Goal: Information Seeking & Learning: Learn about a topic

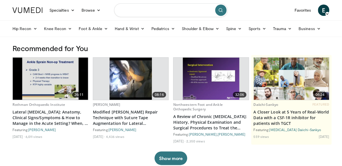
click at [190, 14] on input "Search topics, interventions" at bounding box center [171, 10] width 114 height 14
type input "**********"
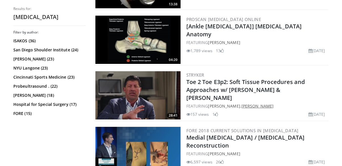
scroll to position [395, 0]
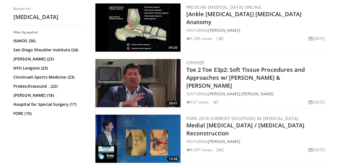
click at [154, 26] on img at bounding box center [137, 27] width 85 height 48
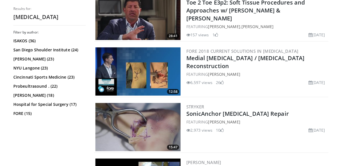
scroll to position [463, 0]
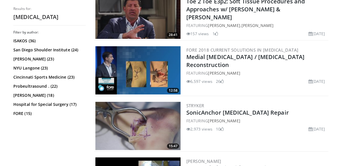
click at [132, 137] on img at bounding box center [137, 126] width 85 height 48
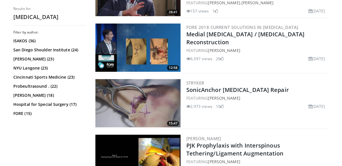
scroll to position [490, 0]
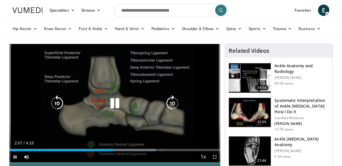
click at [112, 98] on icon "Video Player" at bounding box center [115, 103] width 16 height 16
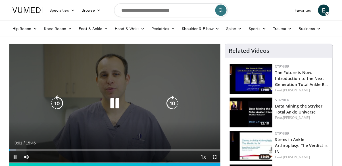
click at [132, 110] on div "10 seconds Tap to unmute" at bounding box center [114, 103] width 211 height 119
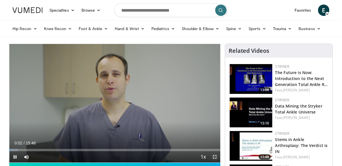
click at [217, 159] on span "Video Player" at bounding box center [214, 156] width 11 height 11
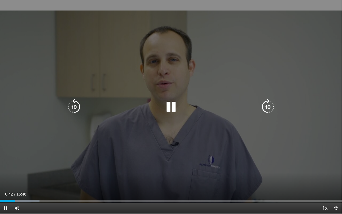
click at [165, 129] on div "30 seconds Tap to unmute" at bounding box center [171, 107] width 342 height 214
click at [177, 157] on div "30 seconds Tap to unmute" at bounding box center [171, 107] width 342 height 214
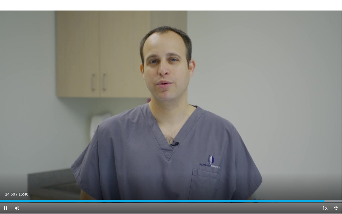
click at [212, 166] on div "Current Time 14:58 / Duration 15:46 Pause Skip Backward Skip Forward Mute Loade…" at bounding box center [171, 207] width 342 height 11
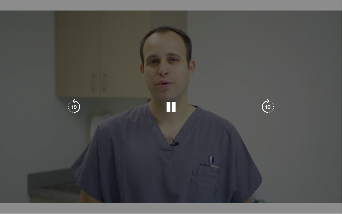
click at [213, 166] on video-js "**********" at bounding box center [171, 107] width 342 height 214
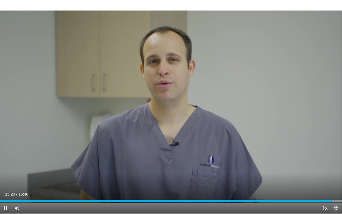
click at [337, 166] on span "Video Player" at bounding box center [336, 207] width 11 height 11
